Goal: Find specific page/section: Find specific page/section

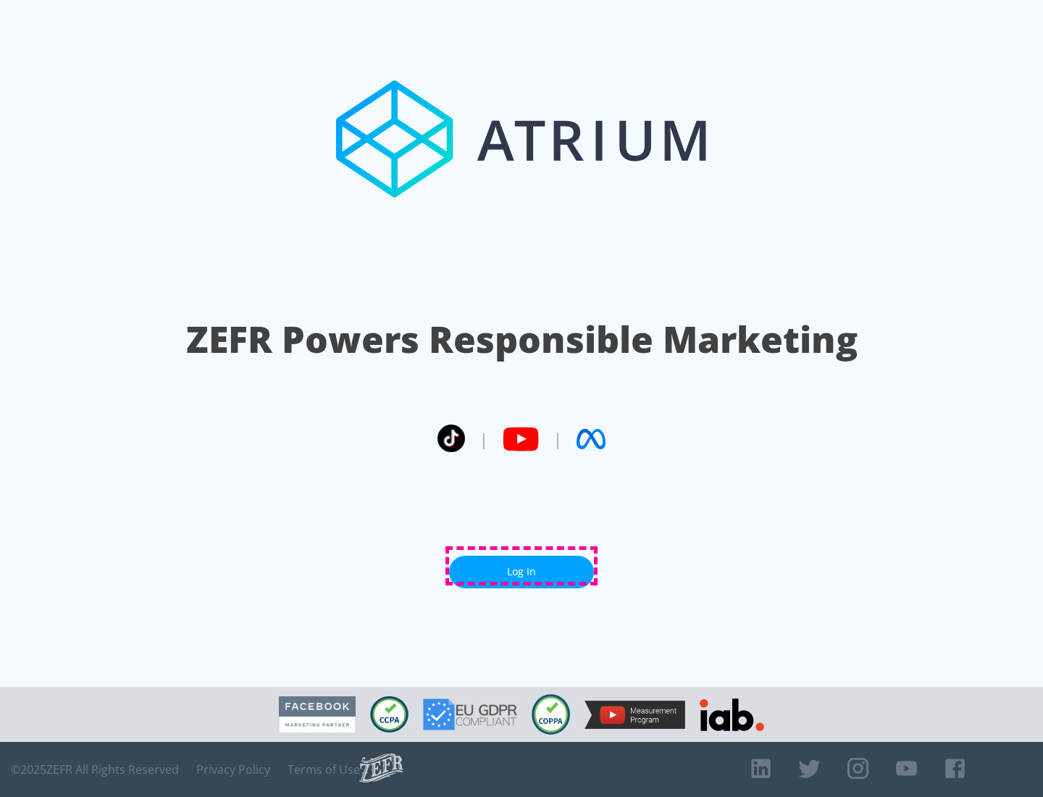
click at [521, 566] on link "Log In" at bounding box center [521, 571] width 145 height 33
